Goal: Complete application form

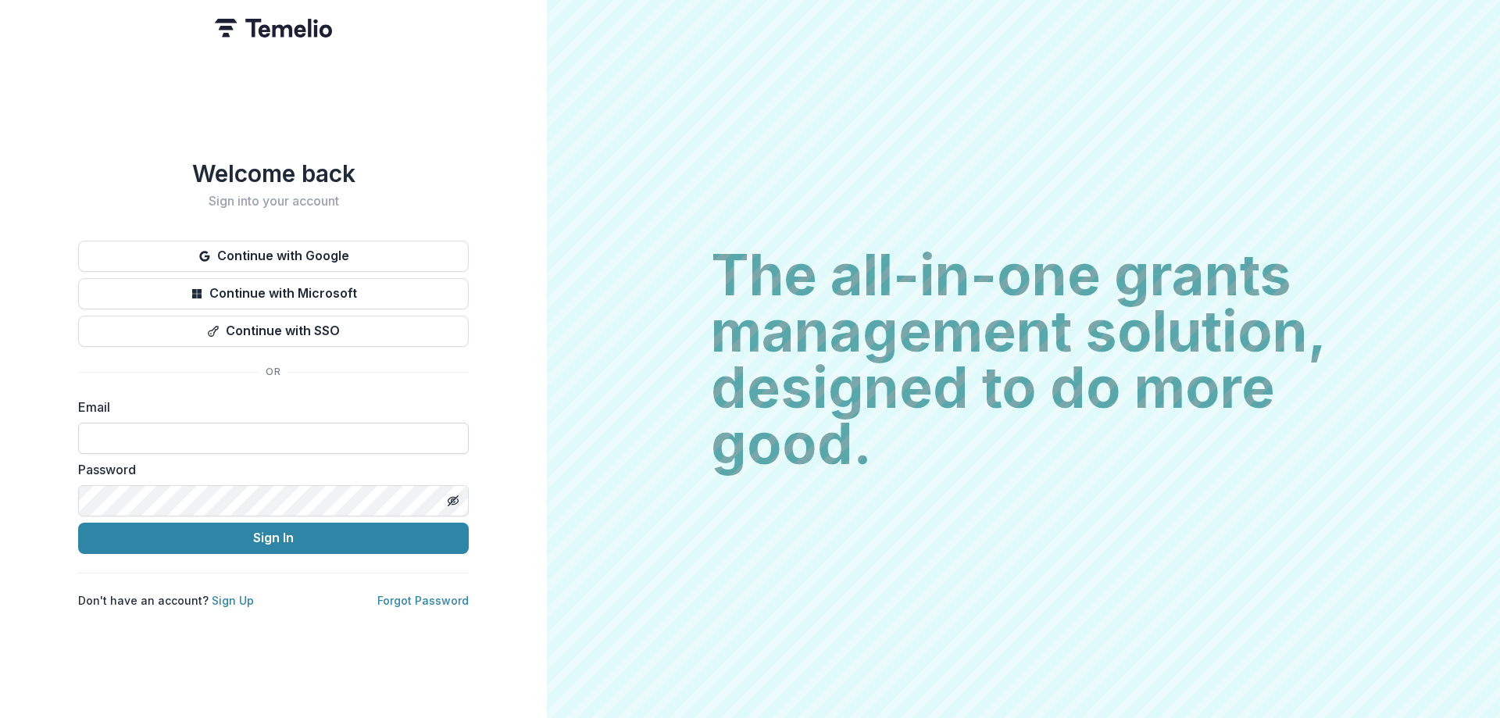
drag, startPoint x: 0, startPoint y: 0, endPoint x: 198, endPoint y: 429, distance: 472.5
click at [193, 428] on input at bounding box center [273, 438] width 391 height 31
click at [130, 430] on input at bounding box center [273, 438] width 391 height 31
paste input "**********"
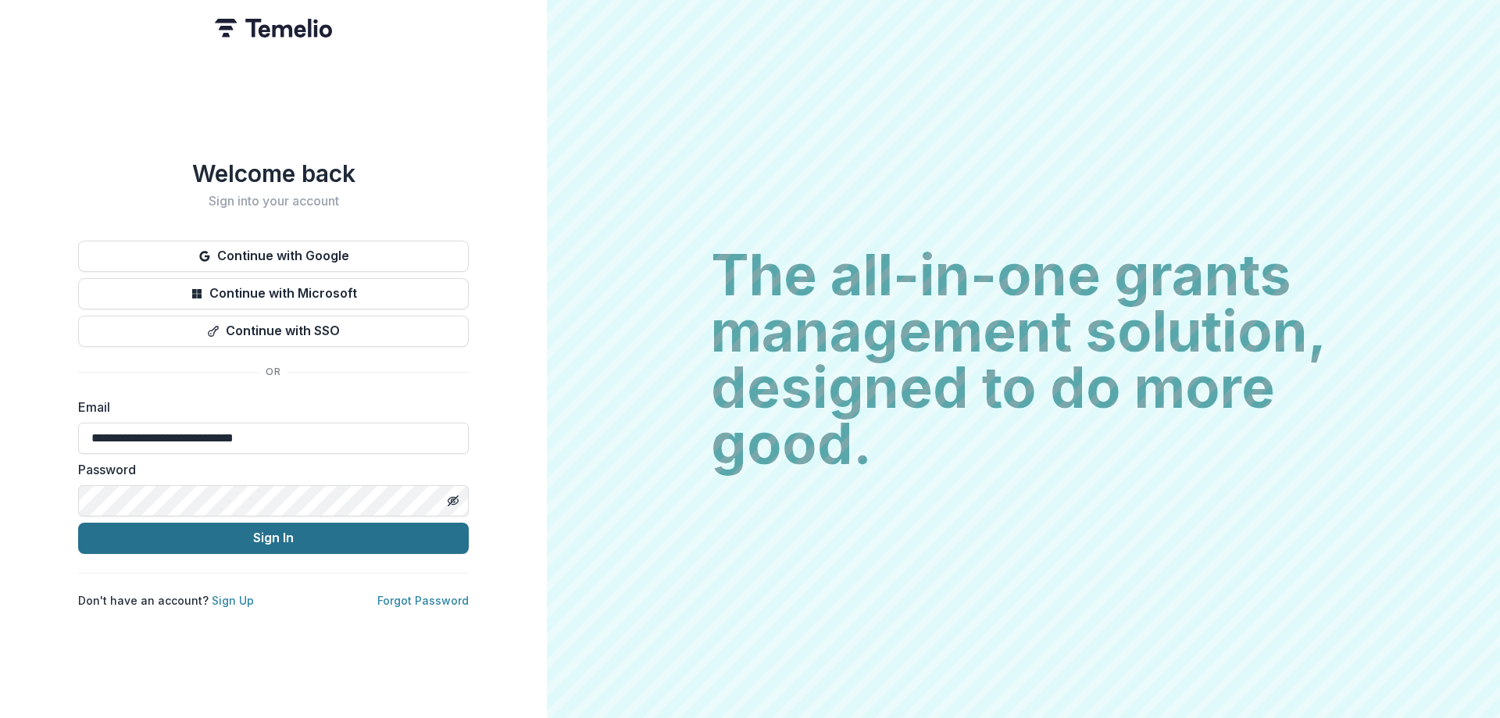
type input "**********"
click at [286, 536] on button "Sign In" at bounding box center [273, 538] width 391 height 31
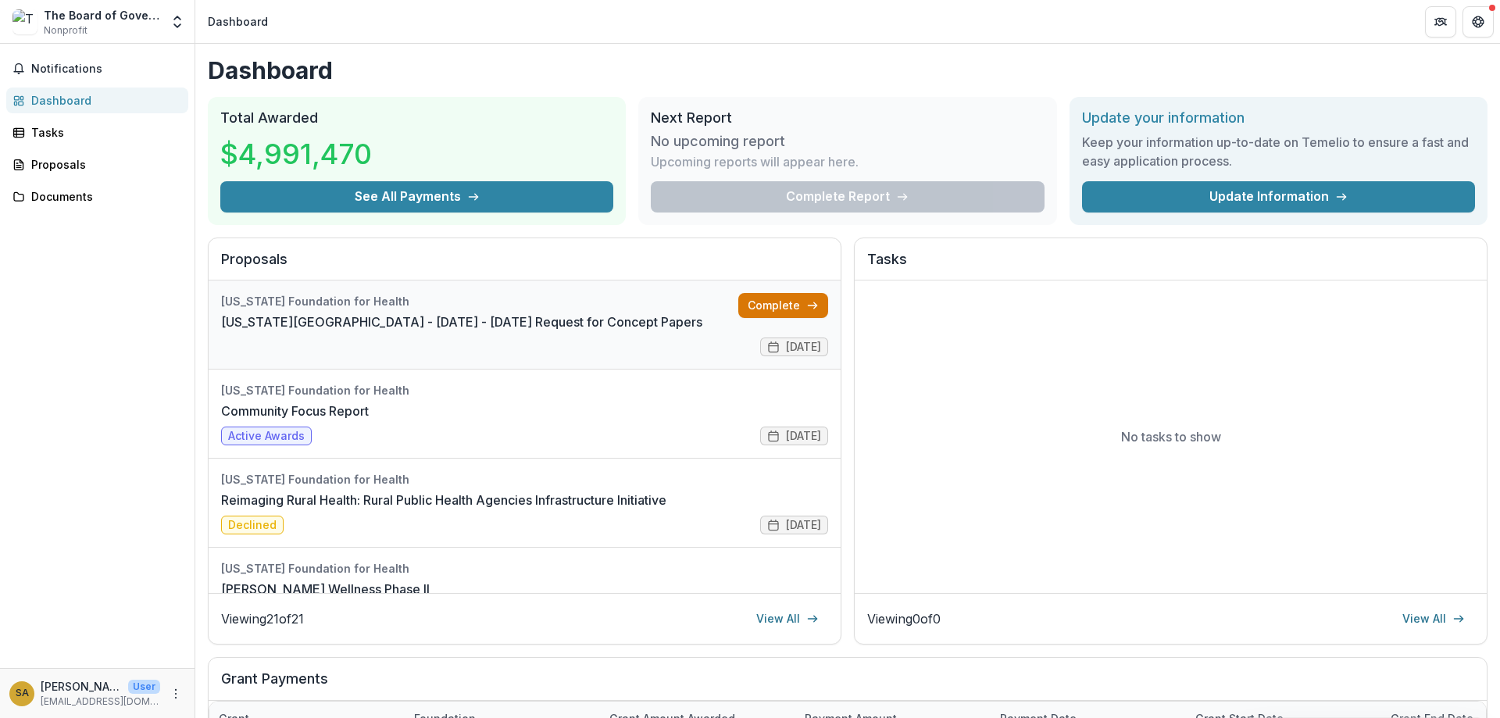
click at [761, 304] on link "Complete" at bounding box center [783, 305] width 90 height 25
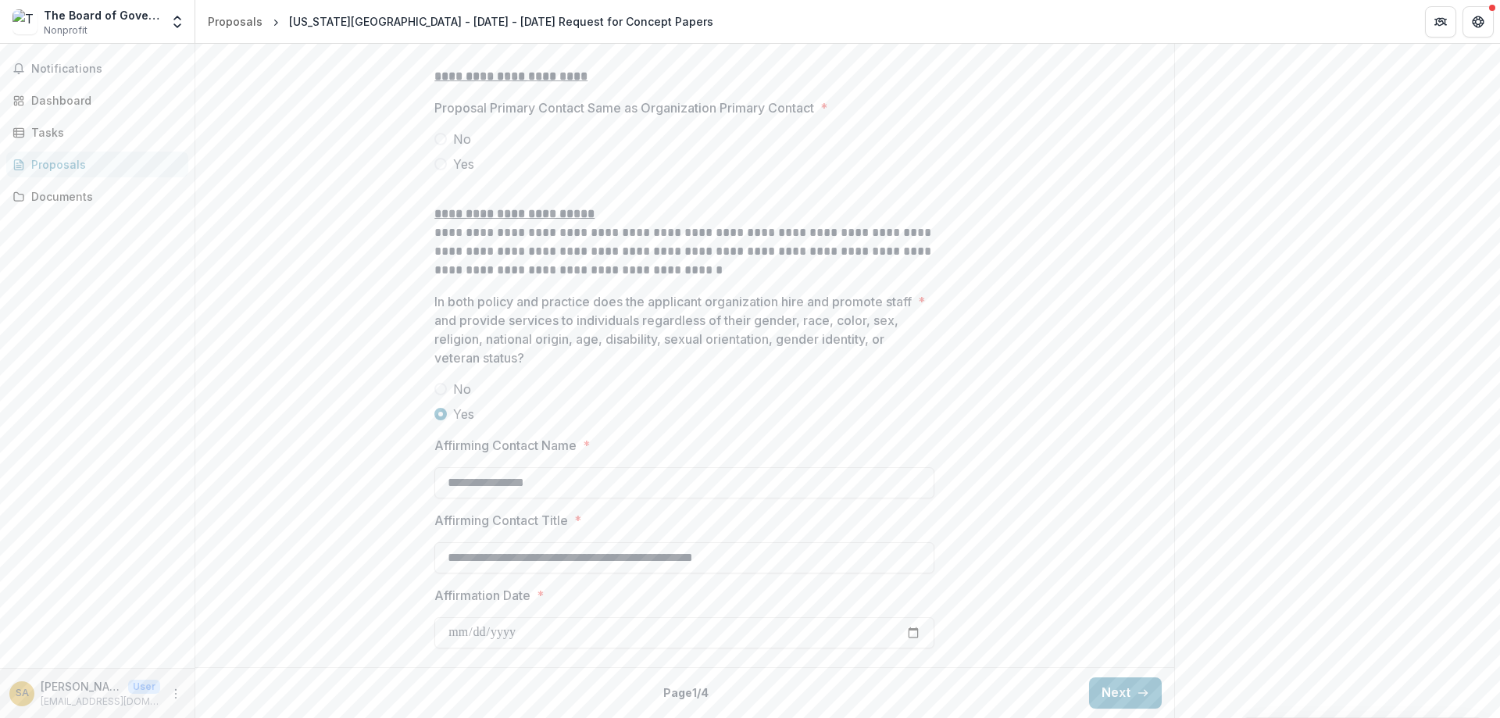
scroll to position [2065, 0]
click at [1129, 697] on button "Next" at bounding box center [1125, 692] width 73 height 31
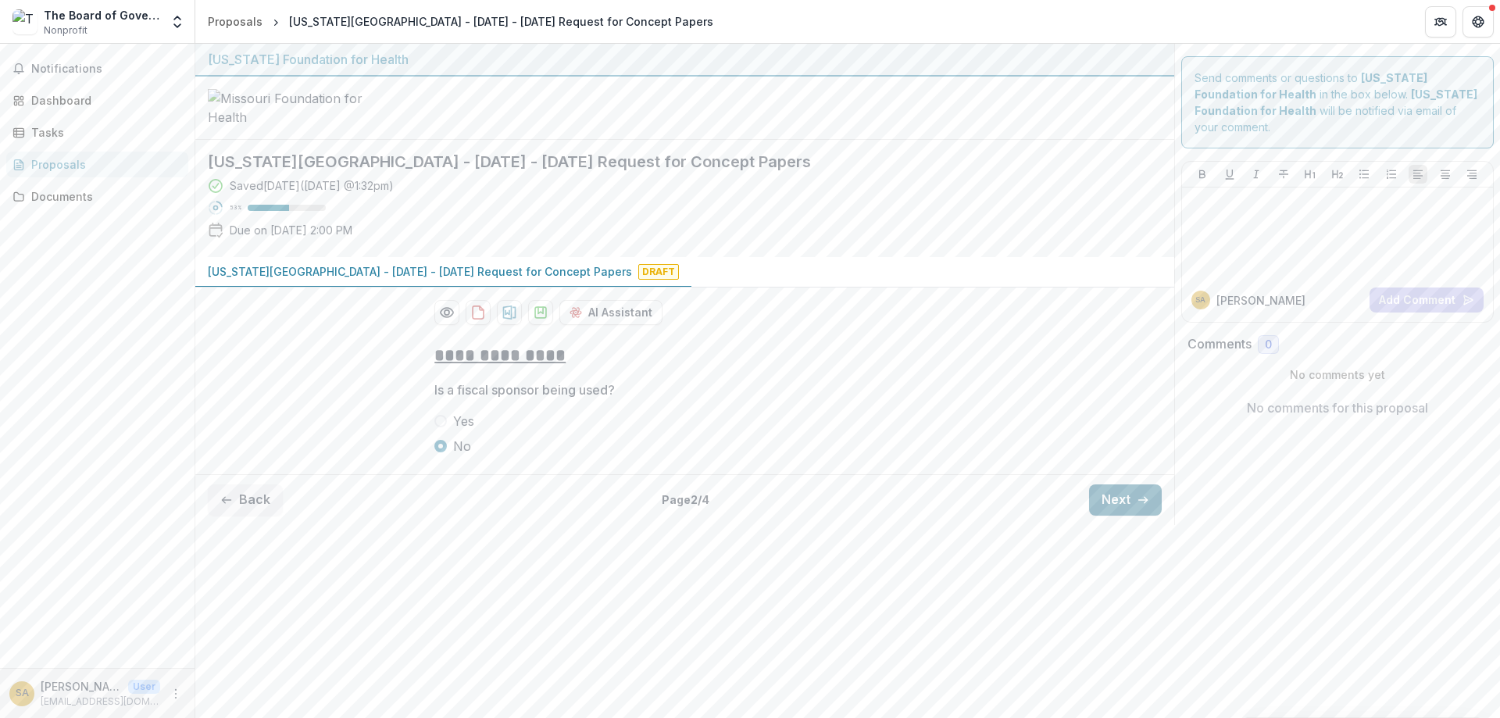
click at [1126, 515] on button "Next" at bounding box center [1125, 499] width 73 height 31
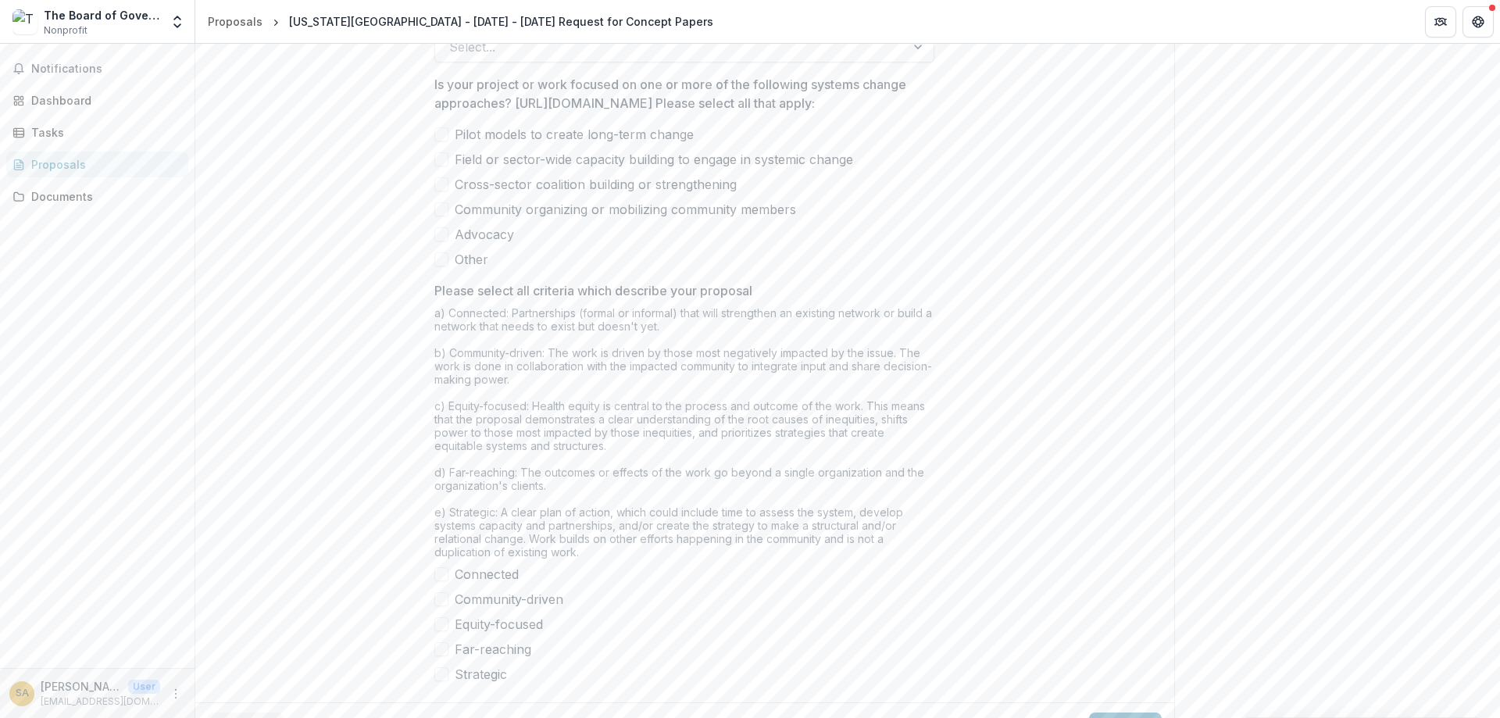
scroll to position [1204, 0]
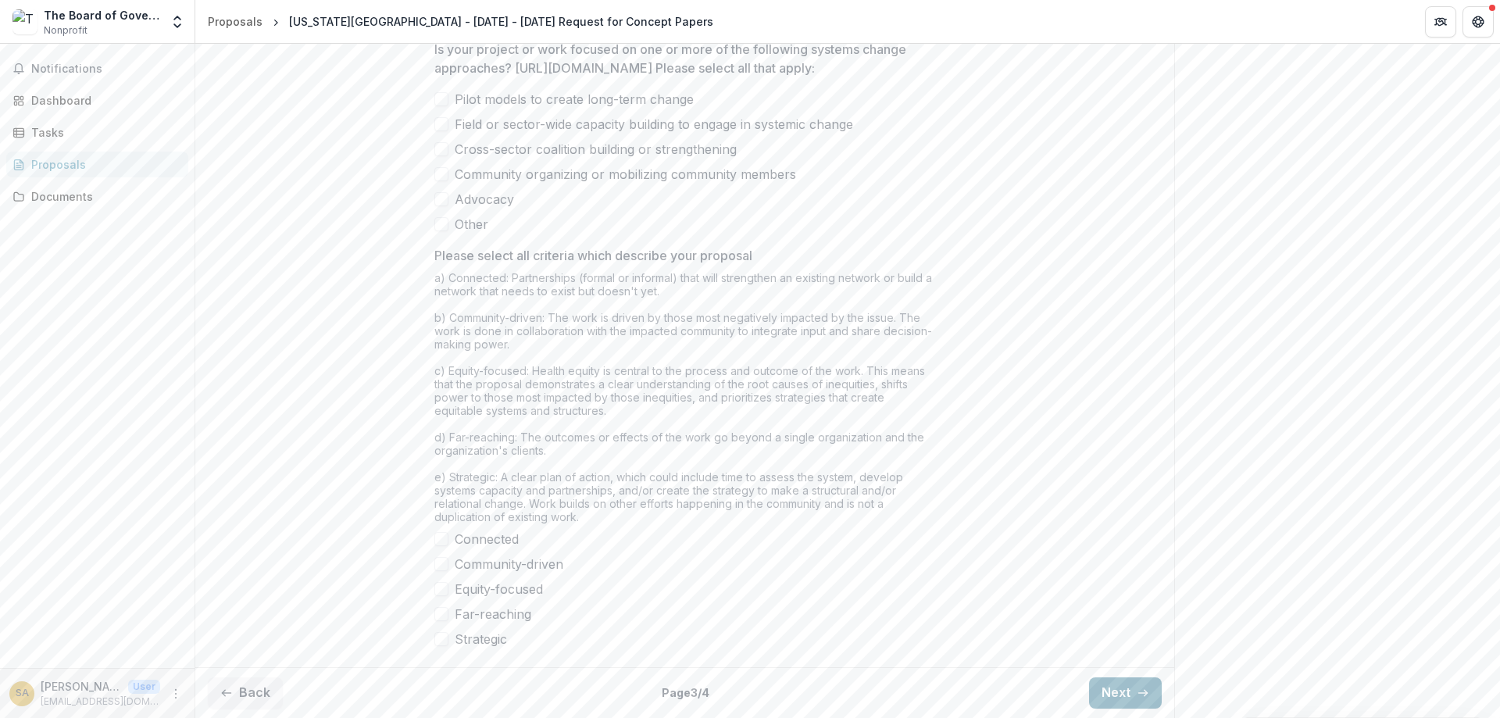
click at [1114, 689] on button "Next" at bounding box center [1125, 692] width 73 height 31
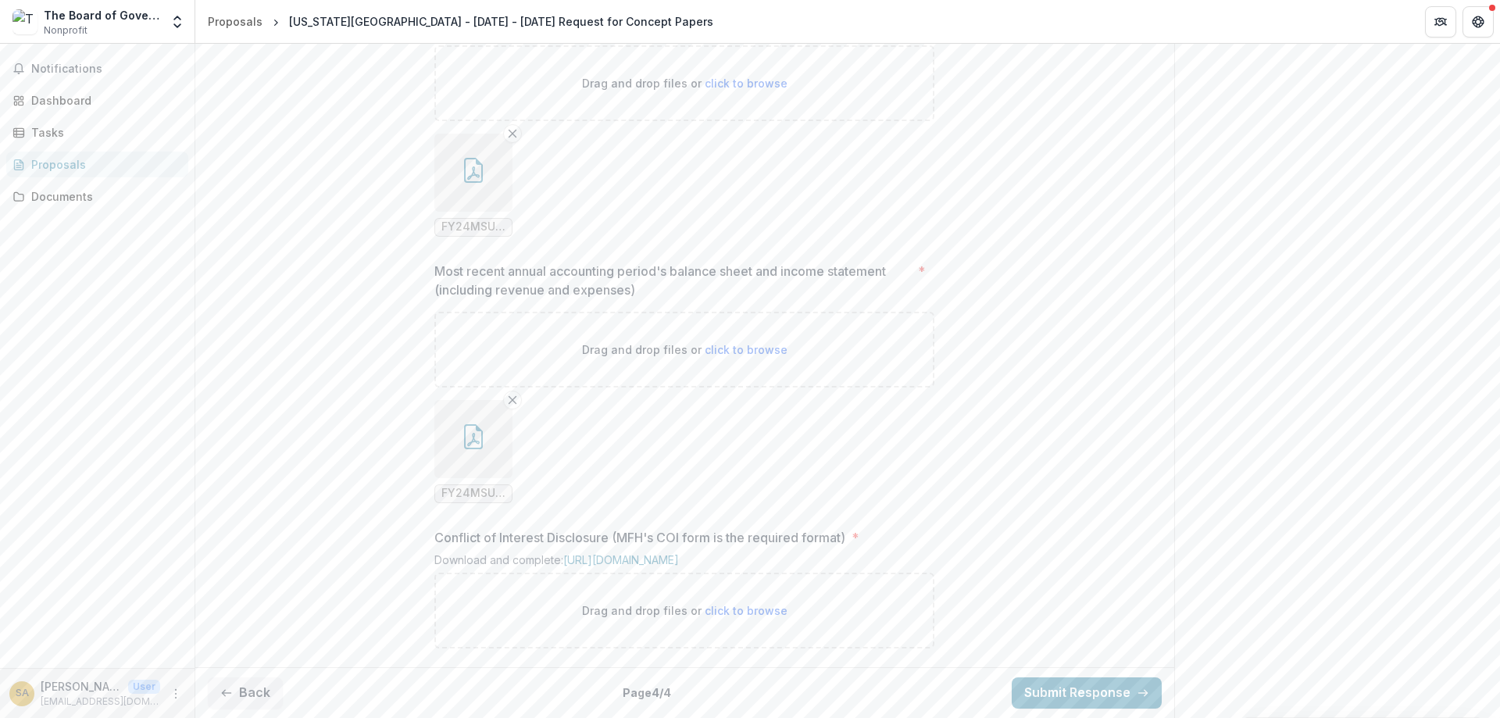
scroll to position [1147, 0]
click at [248, 696] on button "Back" at bounding box center [245, 692] width 75 height 31
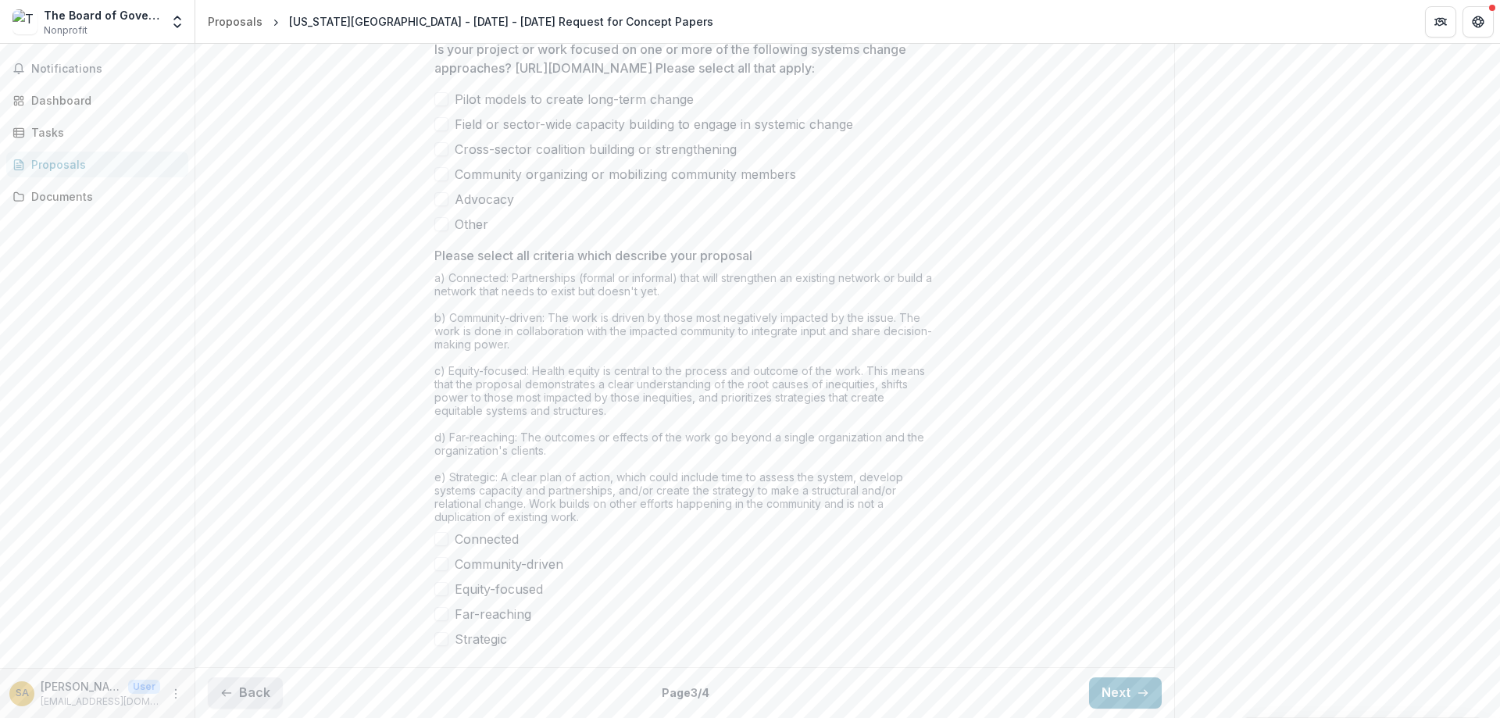
scroll to position [1203, 0]
click at [248, 695] on button "Back" at bounding box center [245, 692] width 75 height 31
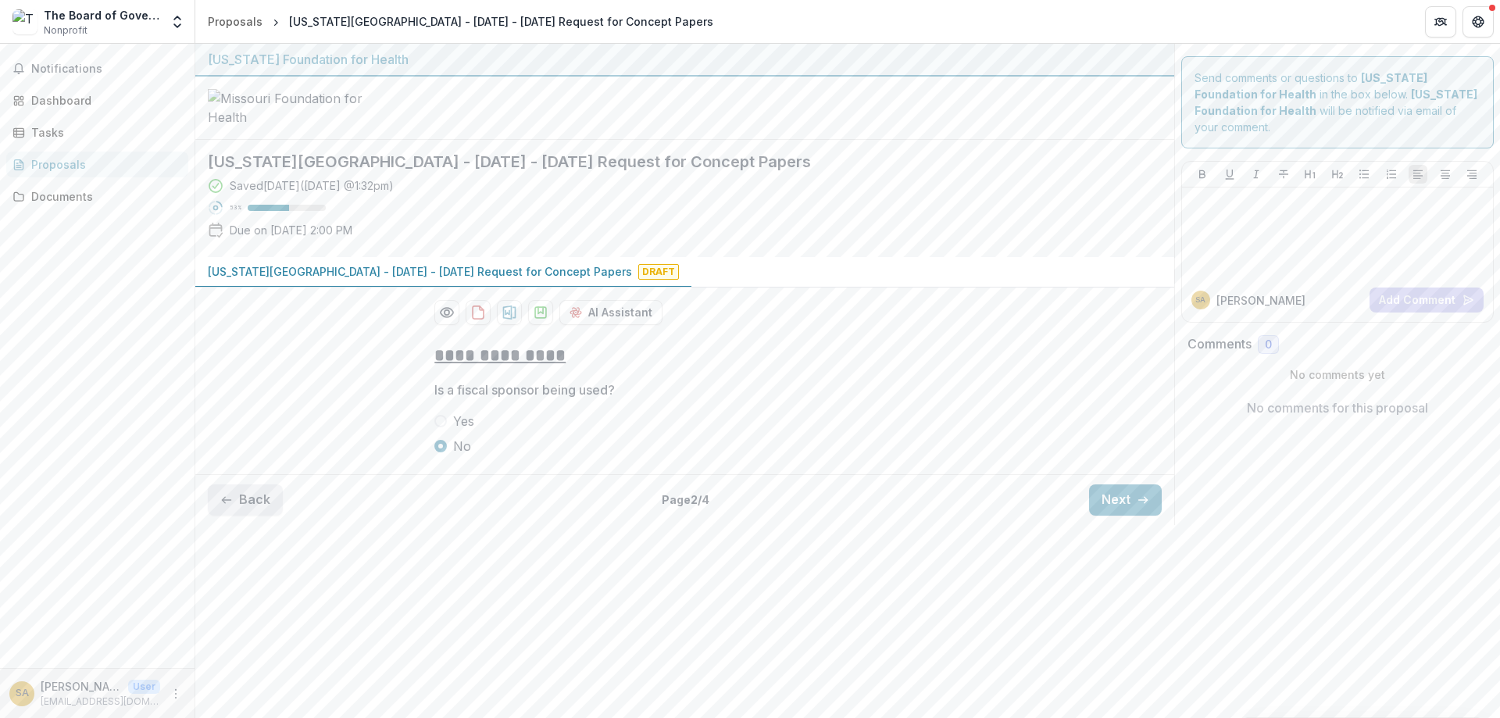
scroll to position [0, 0]
drag, startPoint x: 233, startPoint y: 616, endPoint x: 252, endPoint y: 609, distance: 20.8
click at [236, 515] on button "Back" at bounding box center [245, 499] width 75 height 31
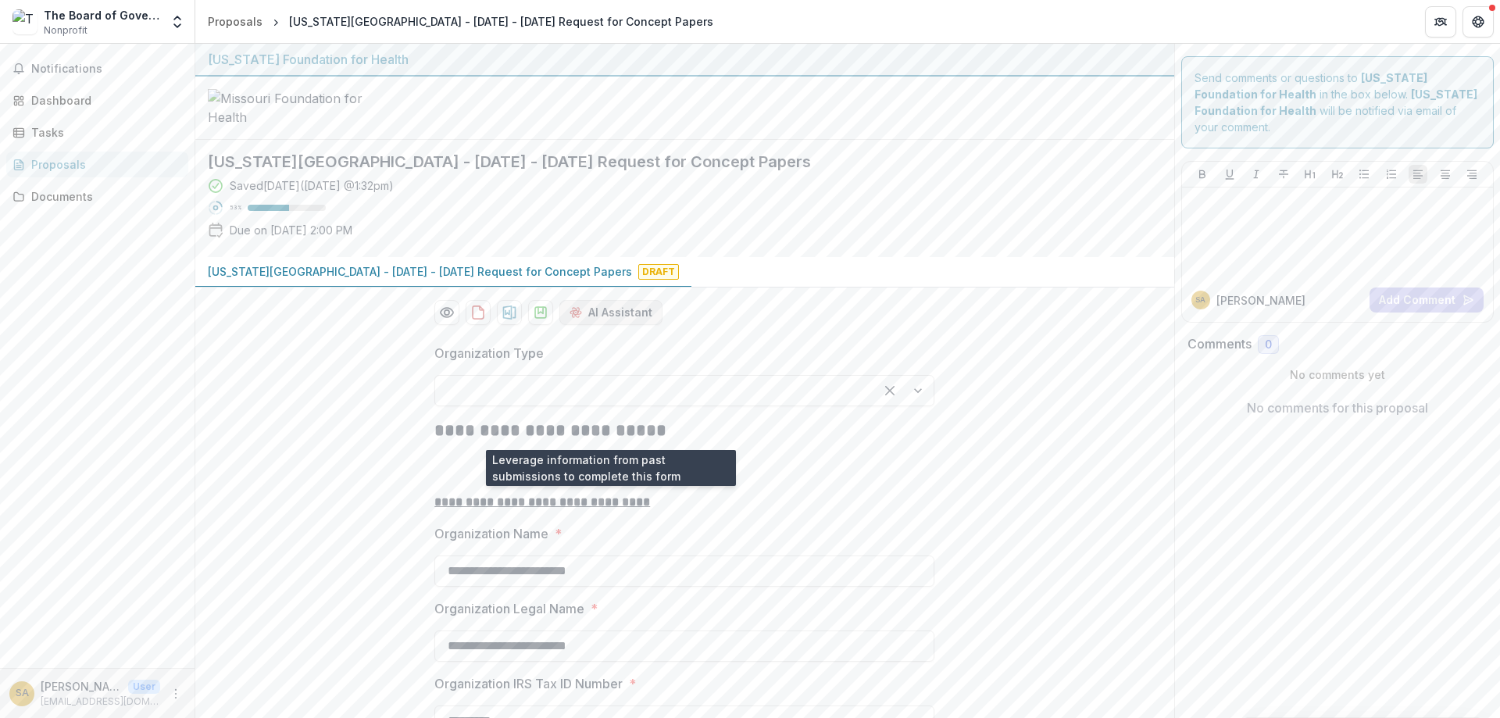
click at [589, 325] on button "AI Assistant" at bounding box center [610, 312] width 103 height 25
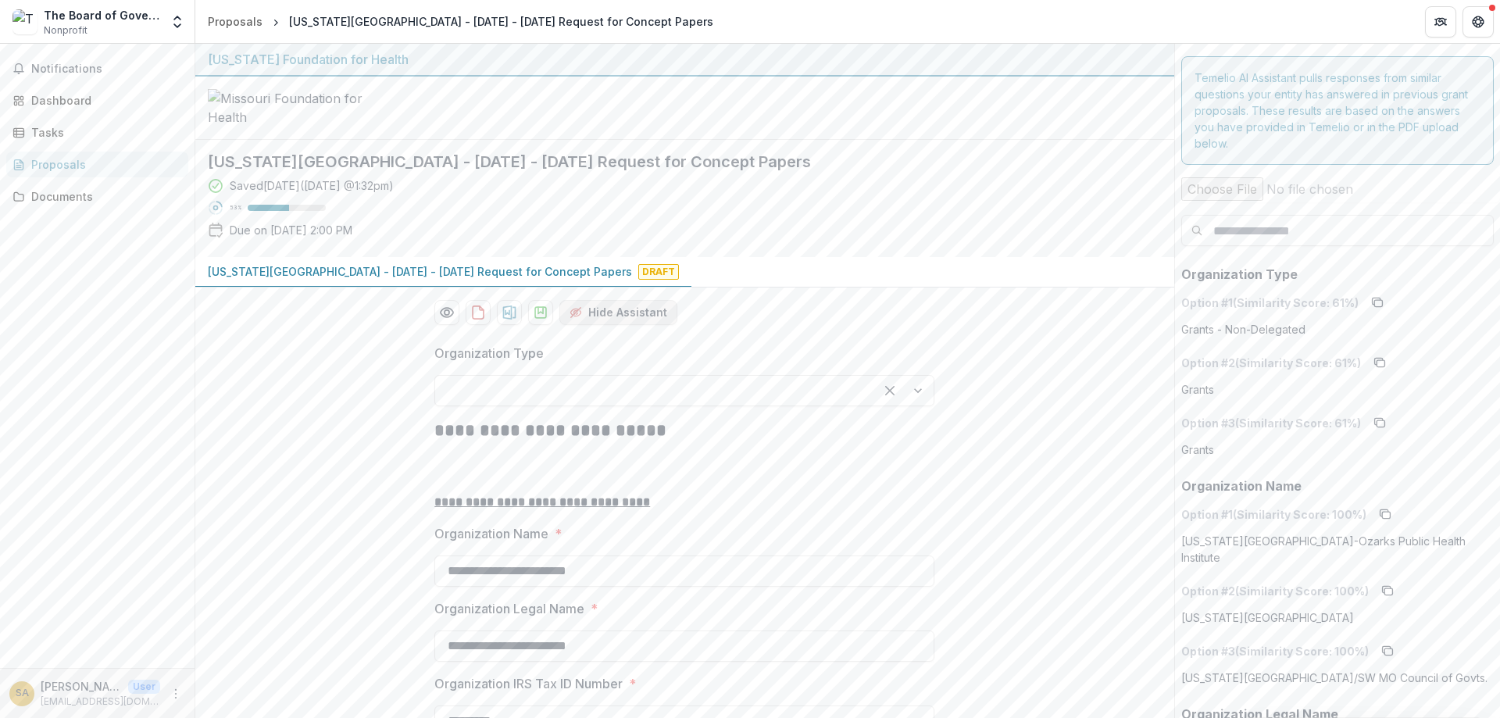
click at [591, 325] on button "Hide Assistant" at bounding box center [618, 312] width 118 height 25
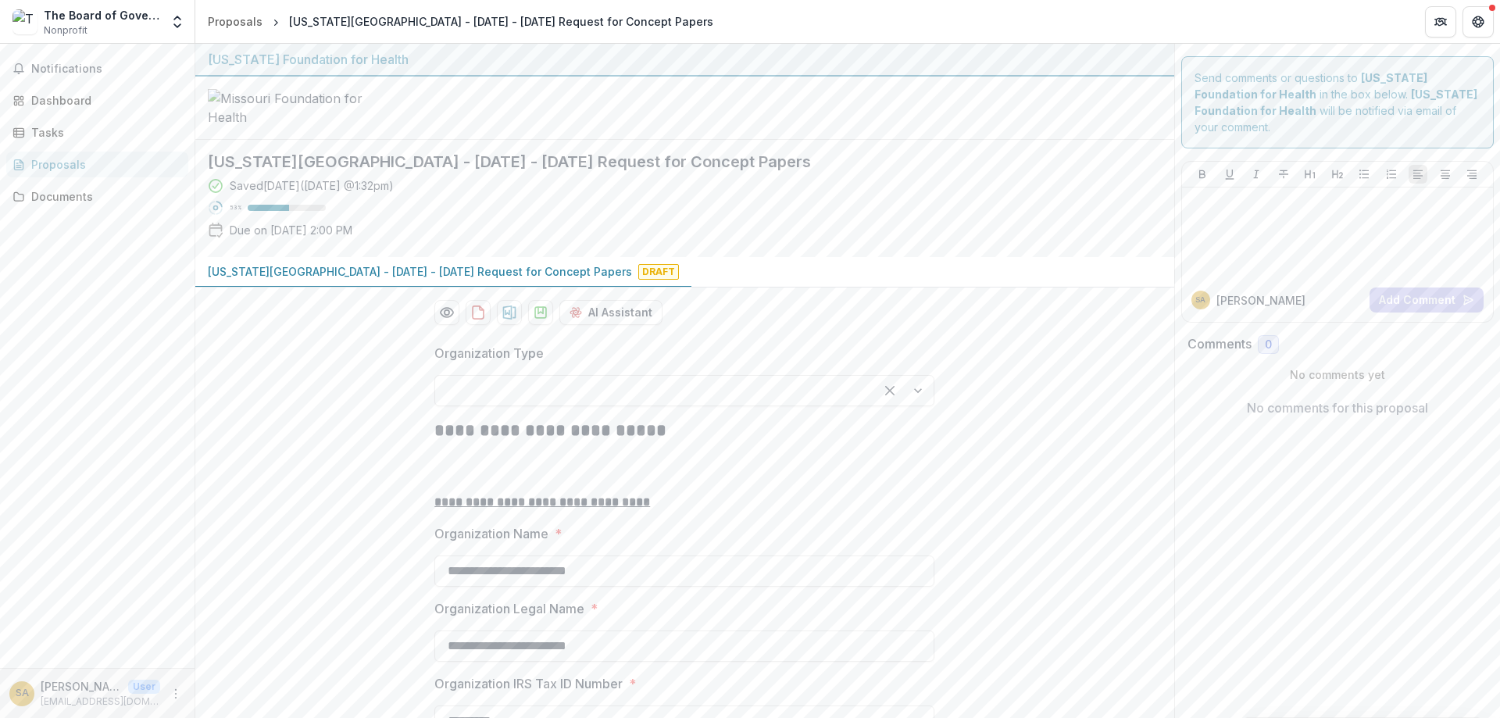
click at [1009, 244] on div "Saved 14 days ago ( July 31, 2025 @ 1:32pm ) 53 % Due on Aug 27, 2025, 2:00 PM" at bounding box center [672, 210] width 929 height 67
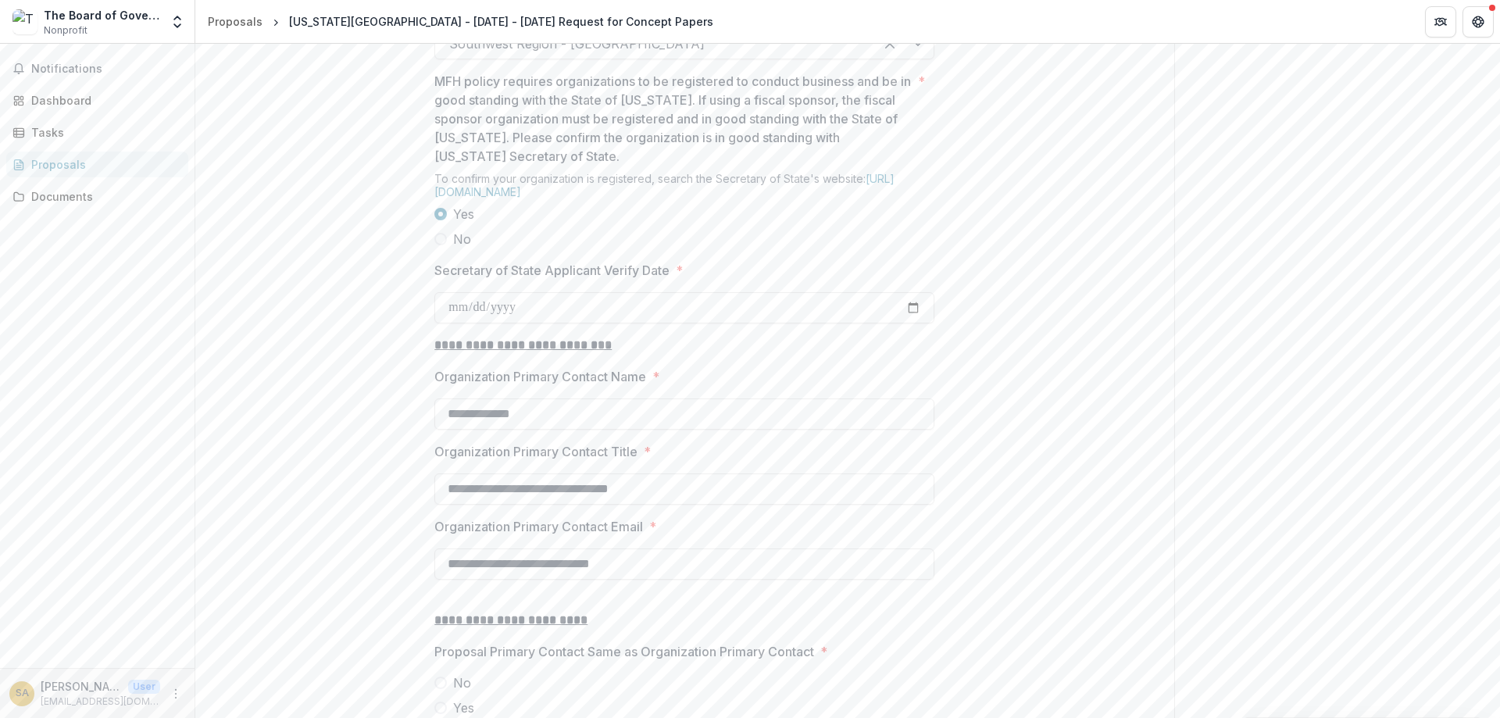
scroll to position [1406, 0]
click at [687, 195] on link "https://bsd.sos.mo.gov/BusinessEntity/BESearch.aspx?SearchType=0" at bounding box center [664, 182] width 460 height 27
click at [550, 320] on input "Secretary of State Applicant Verify Date *" at bounding box center [684, 304] width 500 height 31
click at [525, 320] on input "Secretary of State Applicant Verify Date *" at bounding box center [684, 304] width 500 height 31
click at [544, 320] on input "Secretary of State Applicant Verify Date *" at bounding box center [684, 304] width 500 height 31
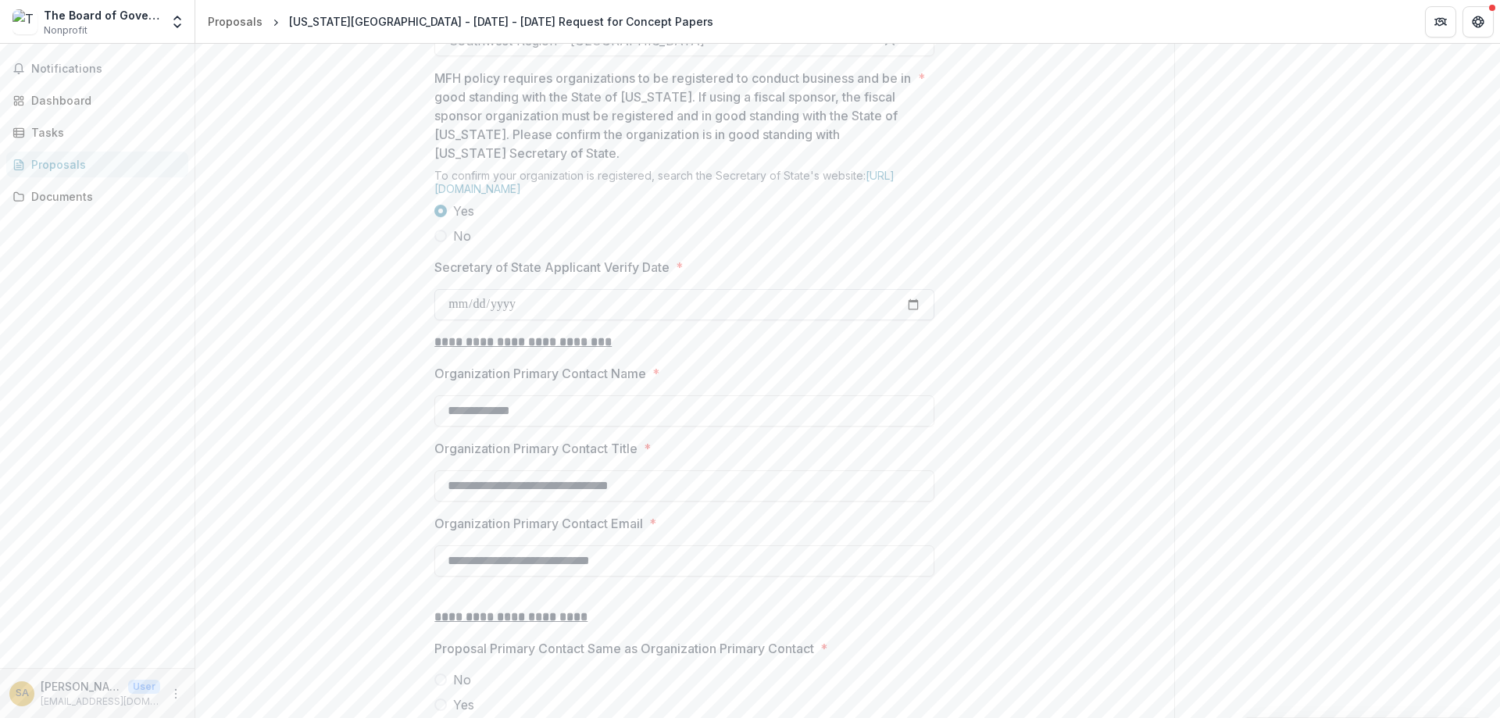
click at [914, 320] on input "Secretary of State Applicant Verify Date *" at bounding box center [684, 304] width 500 height 31
click at [1090, 333] on div "**********" at bounding box center [684, 63] width 979 height 2276
click at [918, 320] on input "Secretary of State Applicant Verify Date *" at bounding box center [684, 304] width 500 height 31
type input "**********"
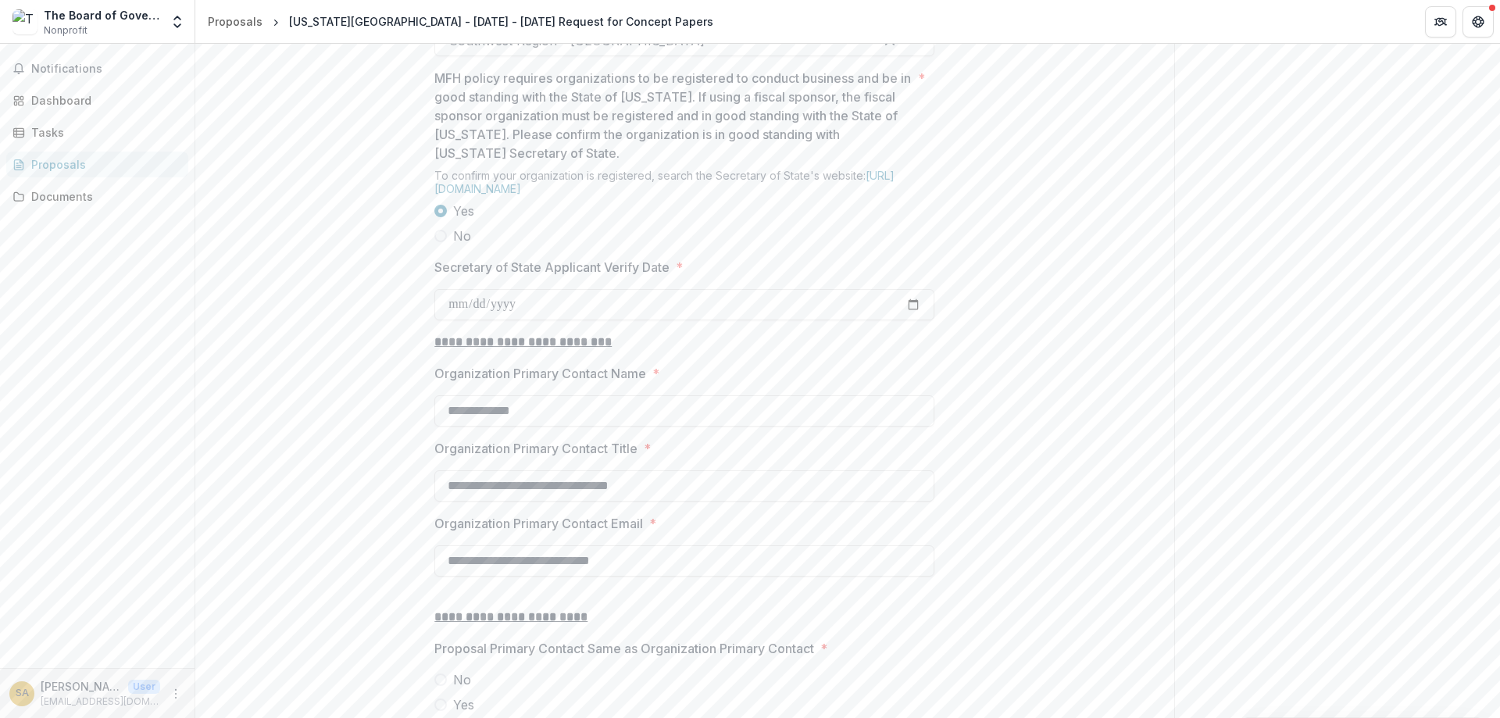
click at [1109, 387] on div "**********" at bounding box center [684, 63] width 979 height 2276
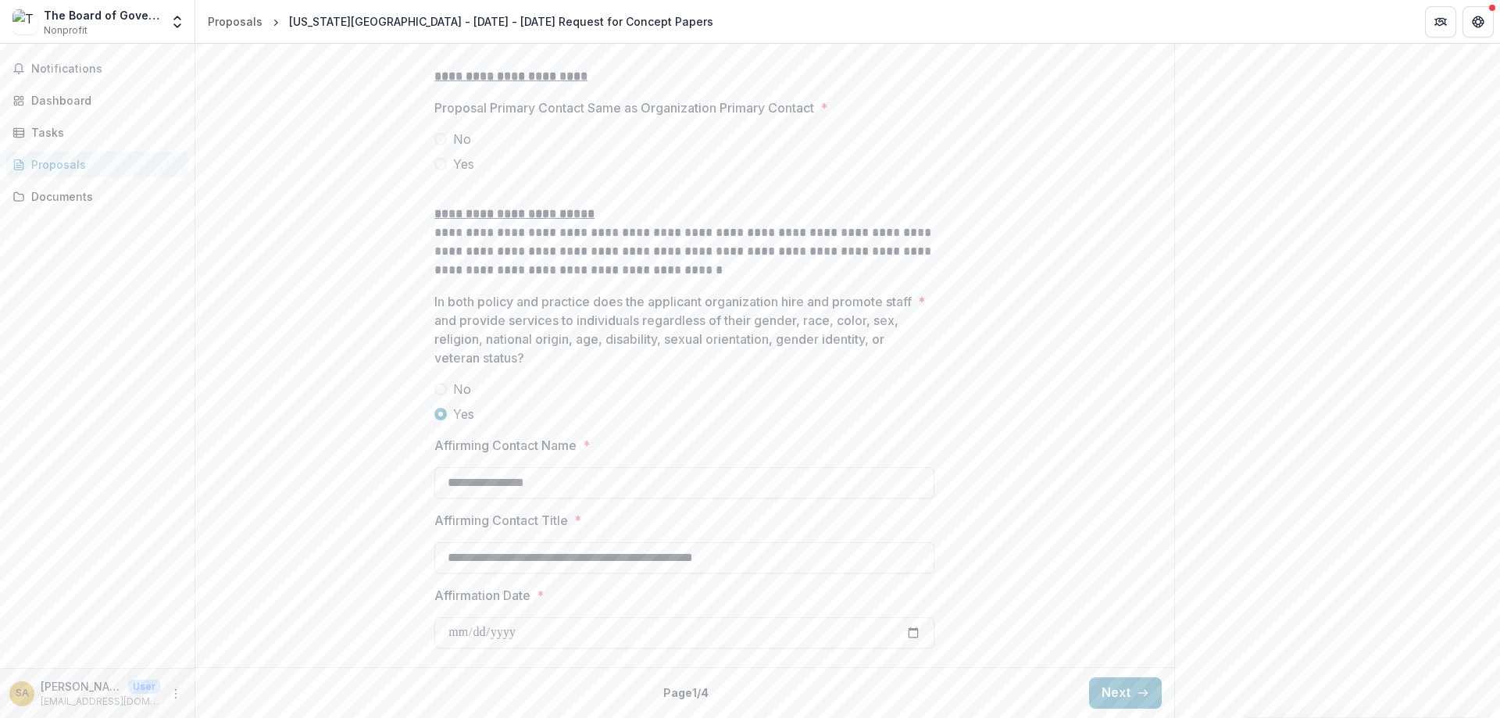
scroll to position [2065, 0]
